Goal: Obtain resource: Download file/media

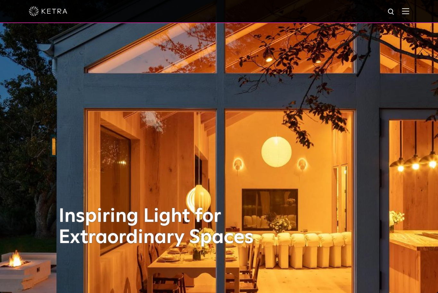
click at [402, 13] on img at bounding box center [405, 11] width 7 height 6
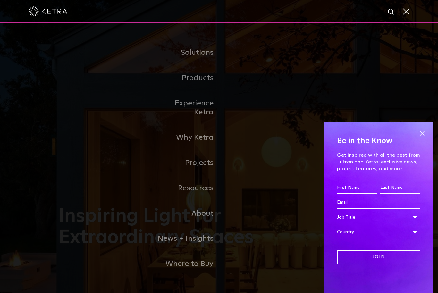
click at [423, 132] on span at bounding box center [422, 134] width 10 height 10
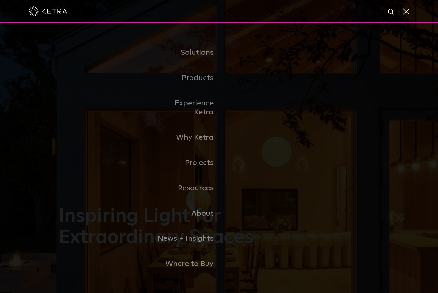
click at [0, 0] on link "Residential Products" at bounding box center [0, 0] width 0 height 0
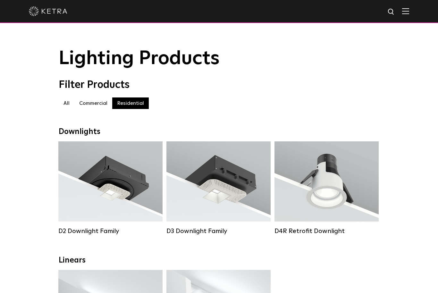
click at [106, 186] on div "Lumen Output: 1200 Colors: White / Black / Gloss Black / Silver / Bronze / Silv…" at bounding box center [110, 183] width 85 height 65
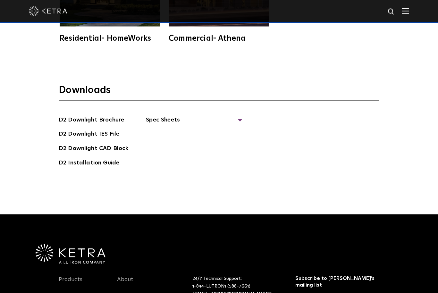
click at [238, 130] on span "Spec Sheets" at bounding box center [194, 122] width 96 height 14
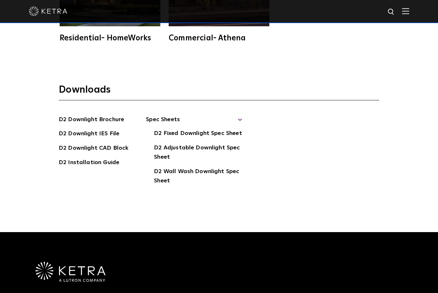
click at [196, 163] on link "D2 Adjustable Downlight Spec Sheet" at bounding box center [198, 153] width 88 height 20
